Goal: Task Accomplishment & Management: Manage account settings

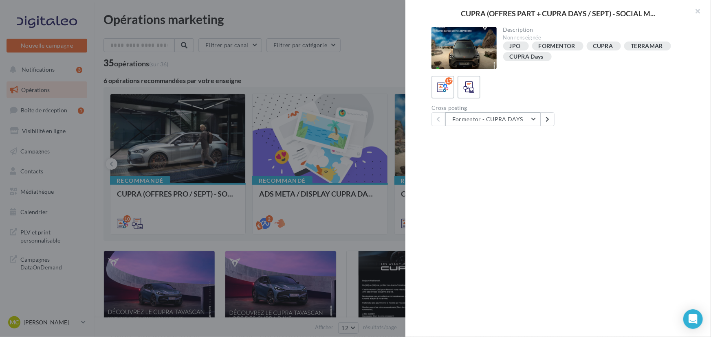
click at [499, 117] on button "Formentor - CUPRA DAYS" at bounding box center [492, 119] width 95 height 14
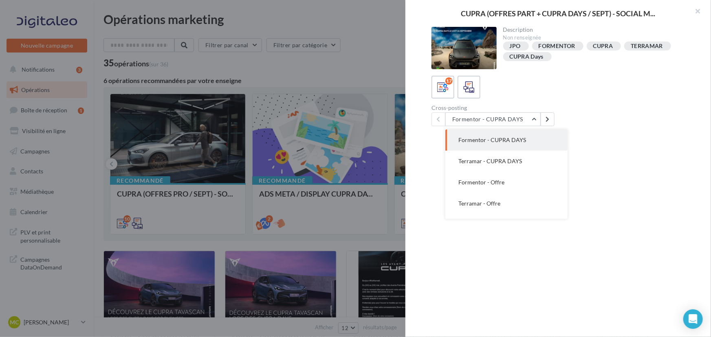
click at [491, 134] on button "Formentor - CUPRA DAYS" at bounding box center [506, 140] width 122 height 21
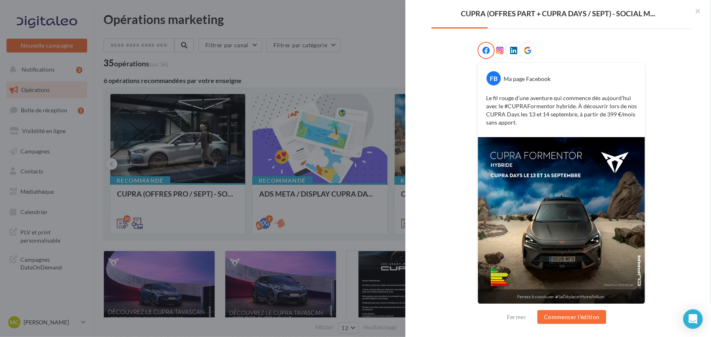
scroll to position [121, 0]
click at [497, 42] on div at bounding box center [499, 50] width 17 height 17
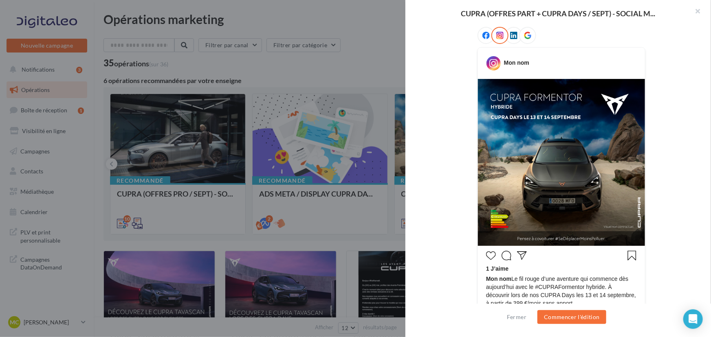
scroll to position [135, 0]
drag, startPoint x: 610, startPoint y: 176, endPoint x: 670, endPoint y: 170, distance: 60.5
click at [670, 170] on div "Mon nom 1 J’aime Mon nom Le fil rouge d’une aventure qui commence dès [DATE] av…" at bounding box center [562, 193] width 260 height 333
click at [699, 11] on button "button" at bounding box center [695, 12] width 33 height 24
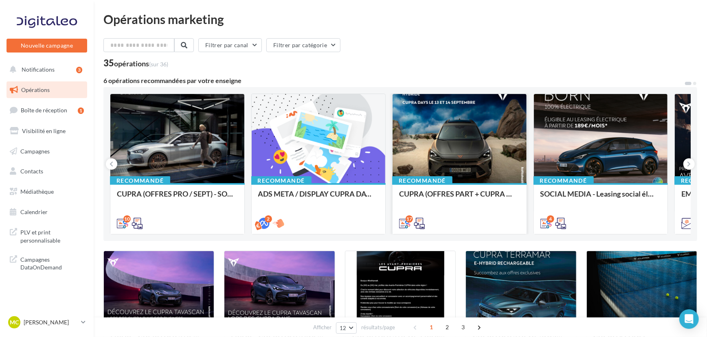
click at [506, 104] on div at bounding box center [460, 139] width 134 height 90
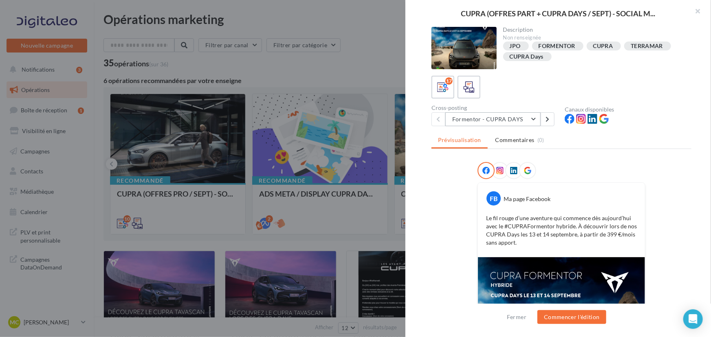
click at [508, 121] on button "Formentor - CUPRA DAYS" at bounding box center [492, 119] width 95 height 14
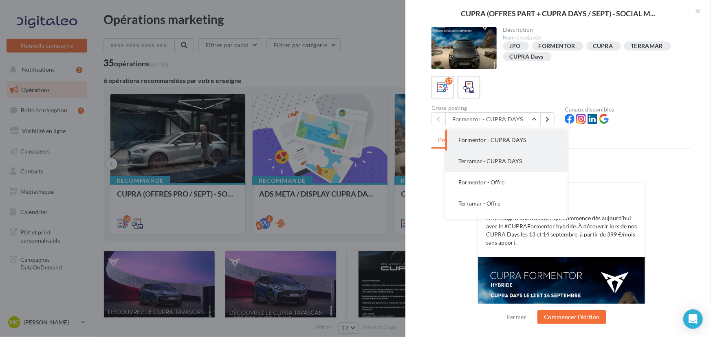
click at [502, 161] on span "Terramar - CUPRA DAYS" at bounding box center [490, 161] width 64 height 7
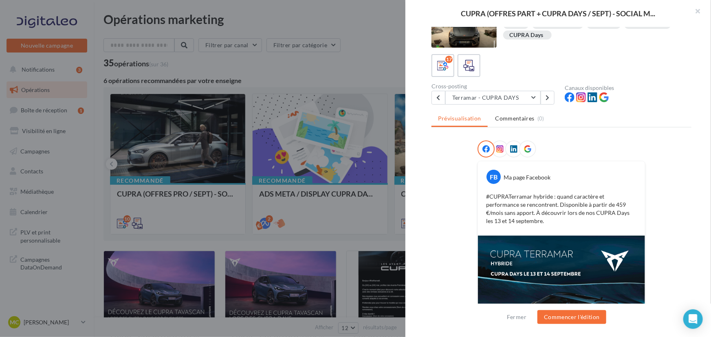
scroll to position [0, 0]
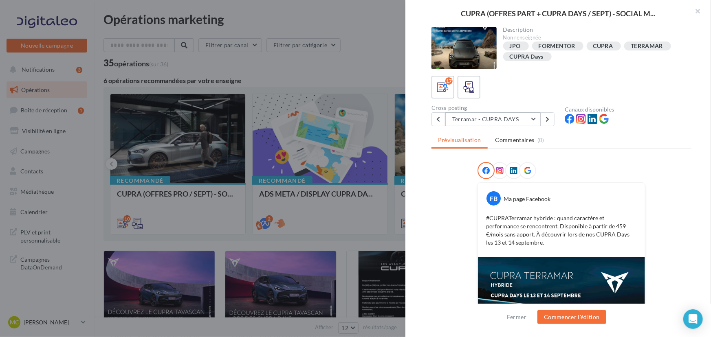
click at [507, 120] on button "Terramar - CUPRA DAYS" at bounding box center [492, 119] width 95 height 14
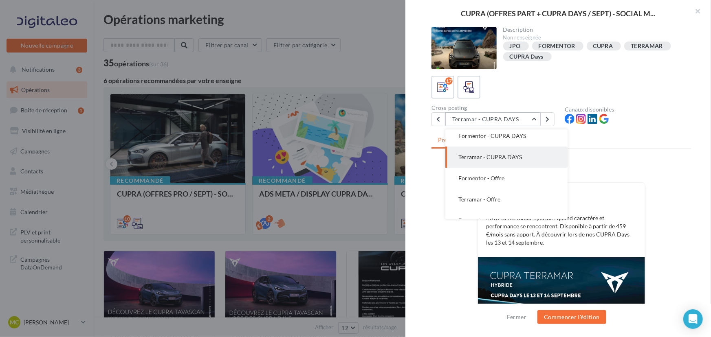
scroll to position [4, 0]
click at [494, 182] on span "Formentor - Offre" at bounding box center [481, 178] width 46 height 7
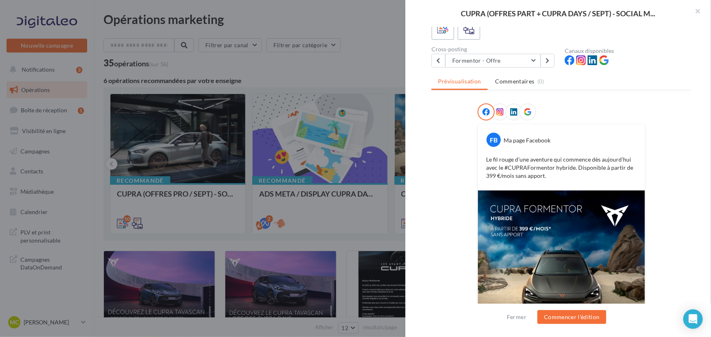
scroll to position [61, 0]
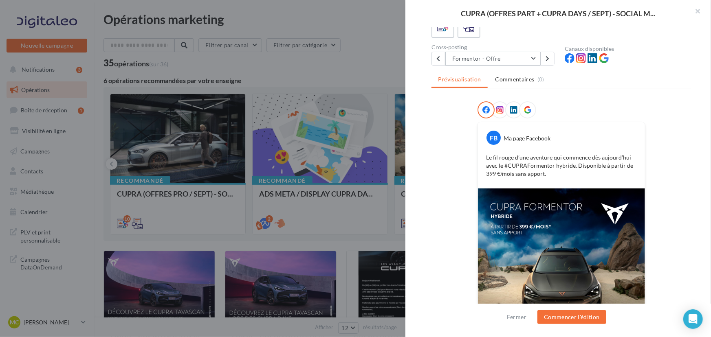
click at [491, 59] on button "Formentor - Offre" at bounding box center [492, 59] width 95 height 14
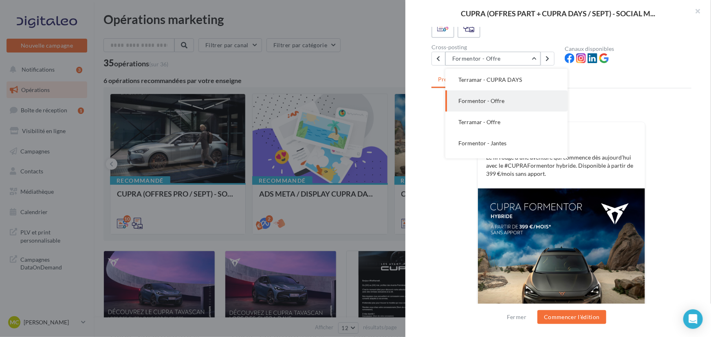
scroll to position [0, 0]
click at [488, 97] on span "Terramar - CUPRA DAYS" at bounding box center [490, 100] width 64 height 7
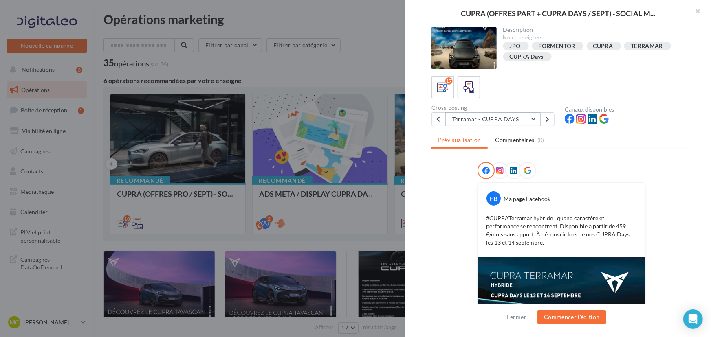
click at [497, 117] on button "Terramar - CUPRA DAYS" at bounding box center [492, 119] width 95 height 14
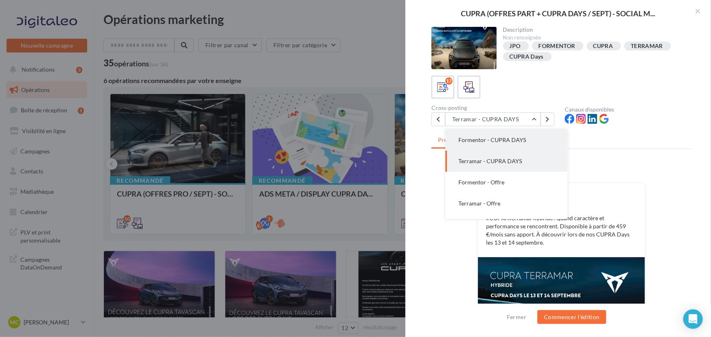
click at [502, 141] on span "Formentor - CUPRA DAYS" at bounding box center [492, 140] width 68 height 7
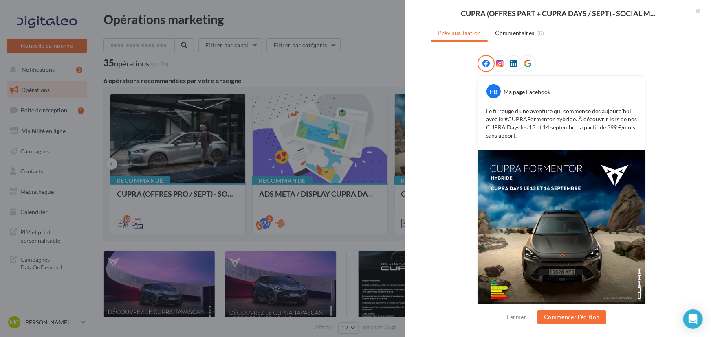
scroll to position [108, 0]
click at [639, 174] on img at bounding box center [561, 233] width 167 height 167
click at [523, 189] on img at bounding box center [561, 233] width 167 height 167
click at [637, 135] on div "Le fil rouge d’une aventure qui commence dès aujourd’hui avec le #CUPRAFormento…" at bounding box center [561, 123] width 163 height 37
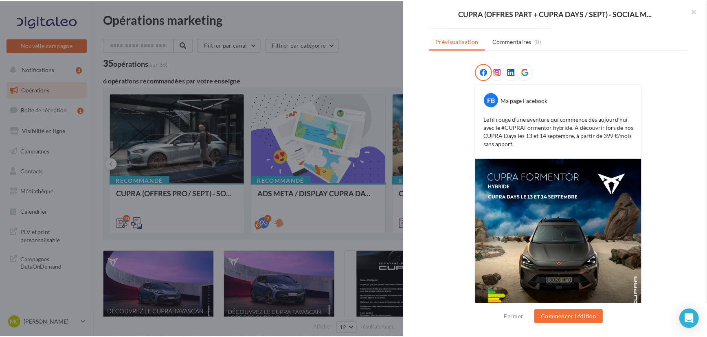
scroll to position [98, 0]
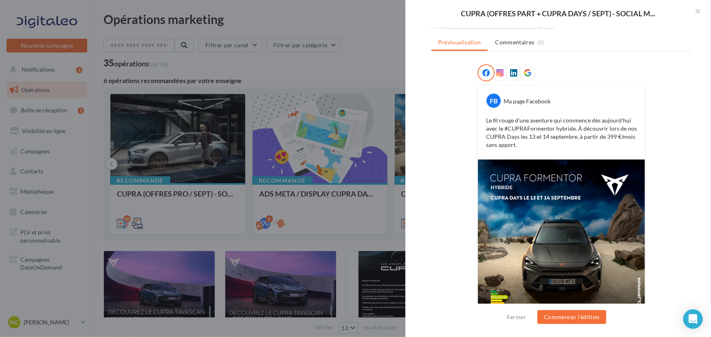
click at [513, 163] on img at bounding box center [561, 243] width 167 height 167
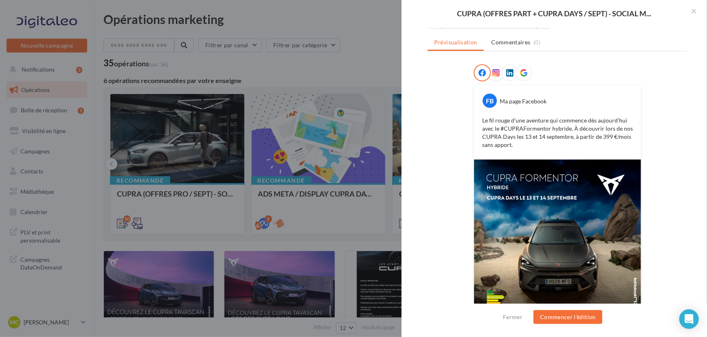
click at [289, 217] on div at bounding box center [353, 168] width 707 height 337
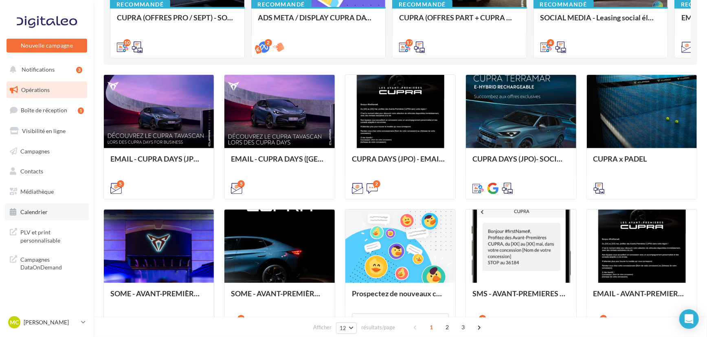
scroll to position [174, 0]
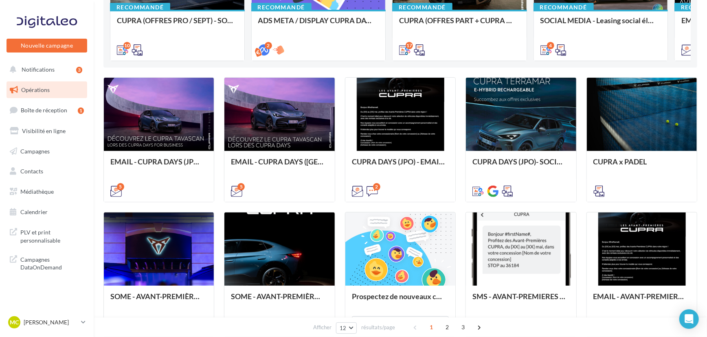
click at [73, 331] on div "MC [PERSON_NAME] cupra_rodez" at bounding box center [47, 326] width 94 height 22
click at [76, 315] on link "MC [PERSON_NAME] cupra_rodez" at bounding box center [47, 322] width 81 height 15
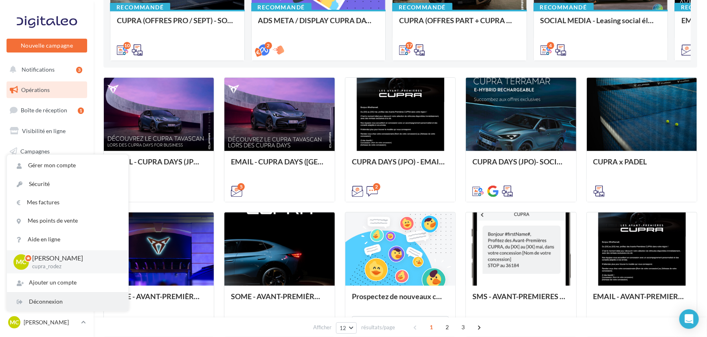
click at [54, 296] on div "Déconnexion" at bounding box center [67, 302] width 121 height 18
